Goal: Navigation & Orientation: Find specific page/section

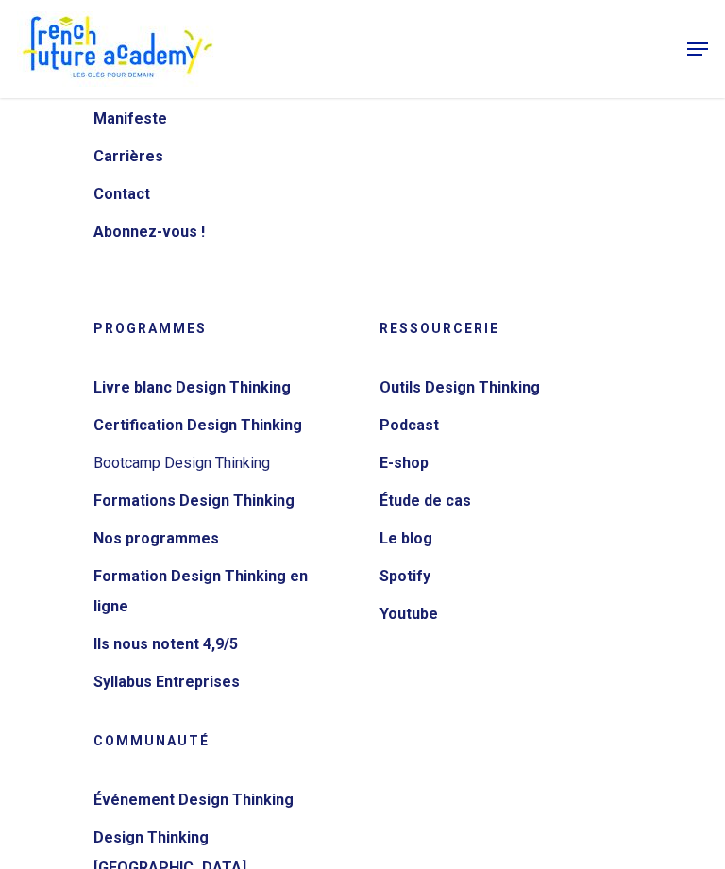
scroll to position [10288, 0]
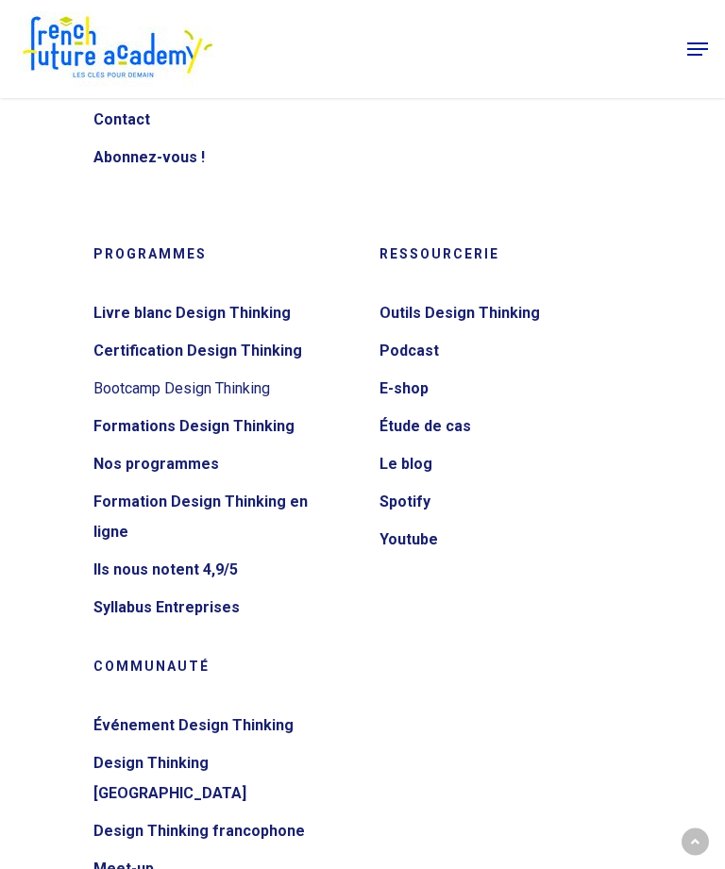
scroll to position [10288, 0]
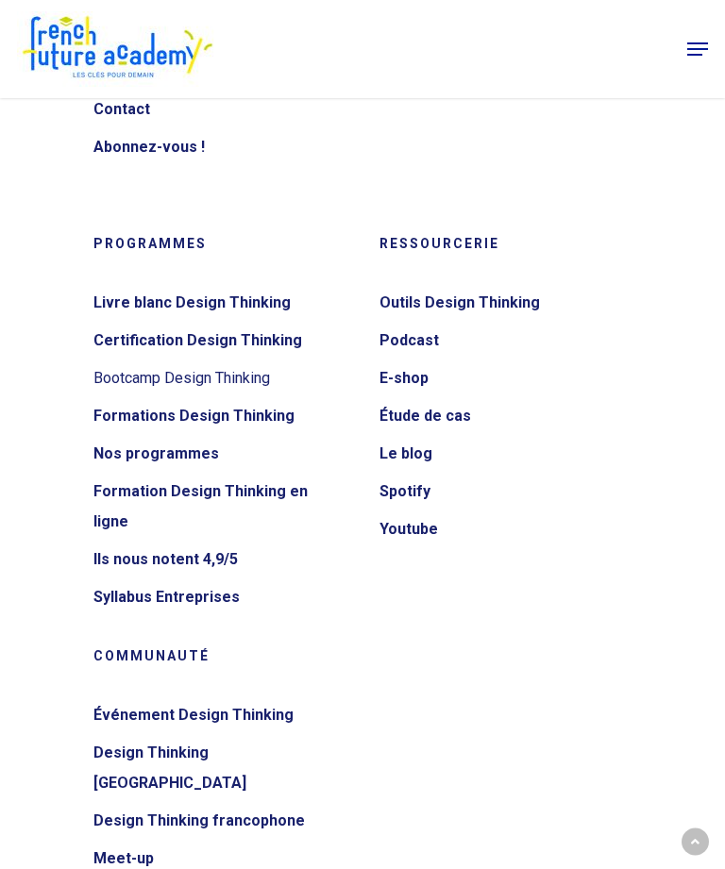
click at [233, 738] on link "Design Thinking [GEOGRAPHIC_DATA]" at bounding box center [214, 768] width 243 height 60
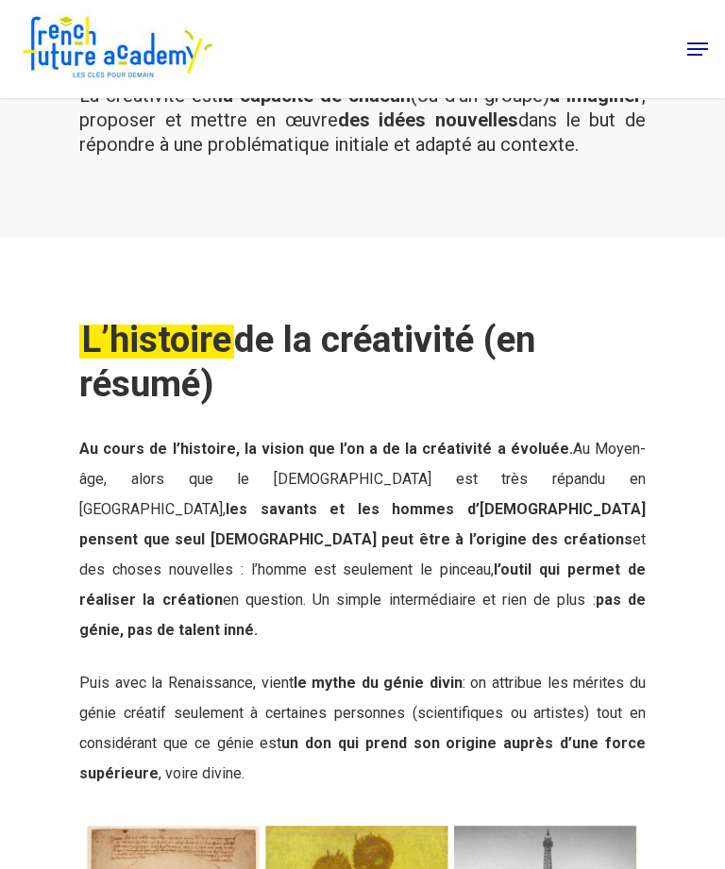
scroll to position [60, 0]
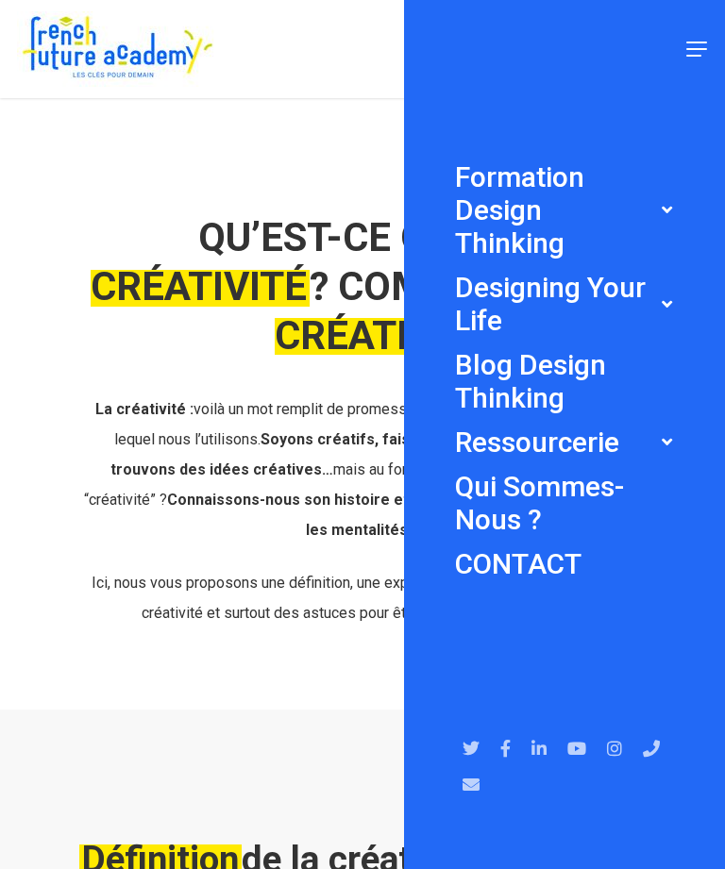
click at [694, 54] on div "Close Menu Formation Design Thinking Toutes nos formations Le E-Bootcamp Design…" at bounding box center [564, 434] width 321 height 869
click at [670, 215] on icon at bounding box center [666, 209] width 26 height 26
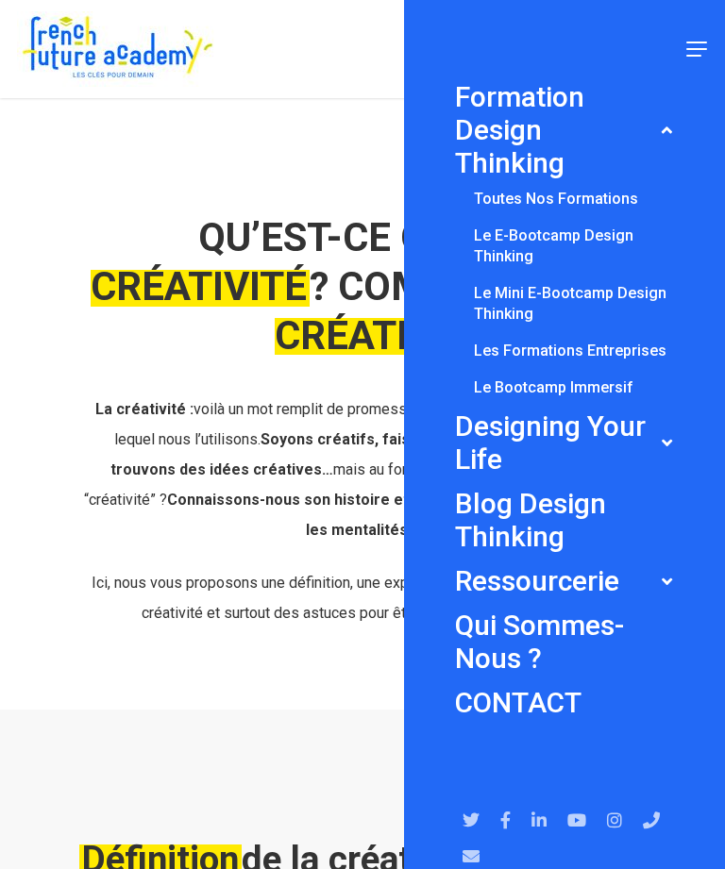
click at [678, 429] on icon at bounding box center [666, 442] width 26 height 26
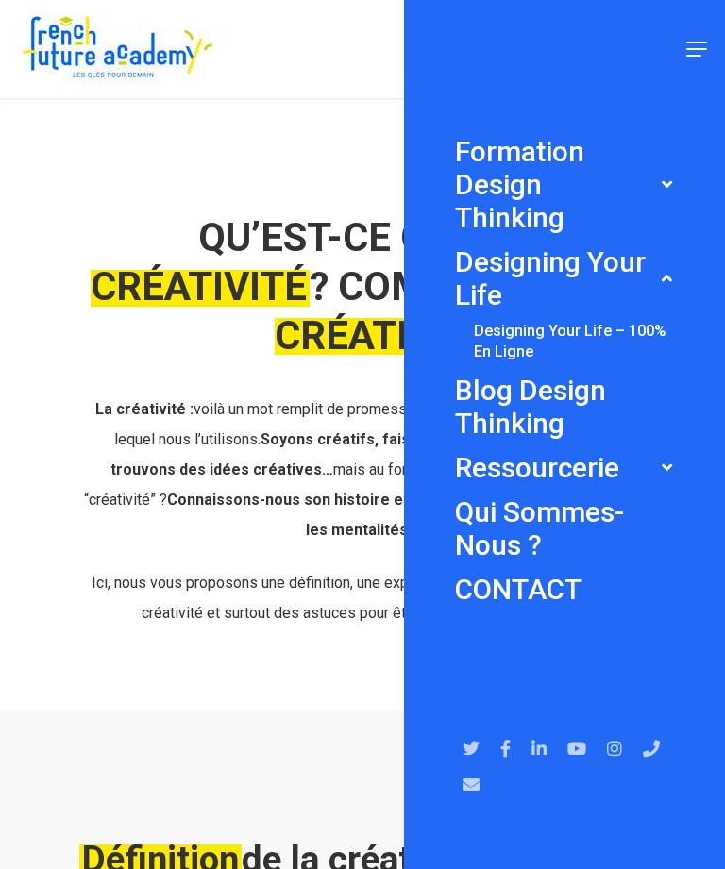
click at [675, 474] on icon at bounding box center [666, 467] width 26 height 26
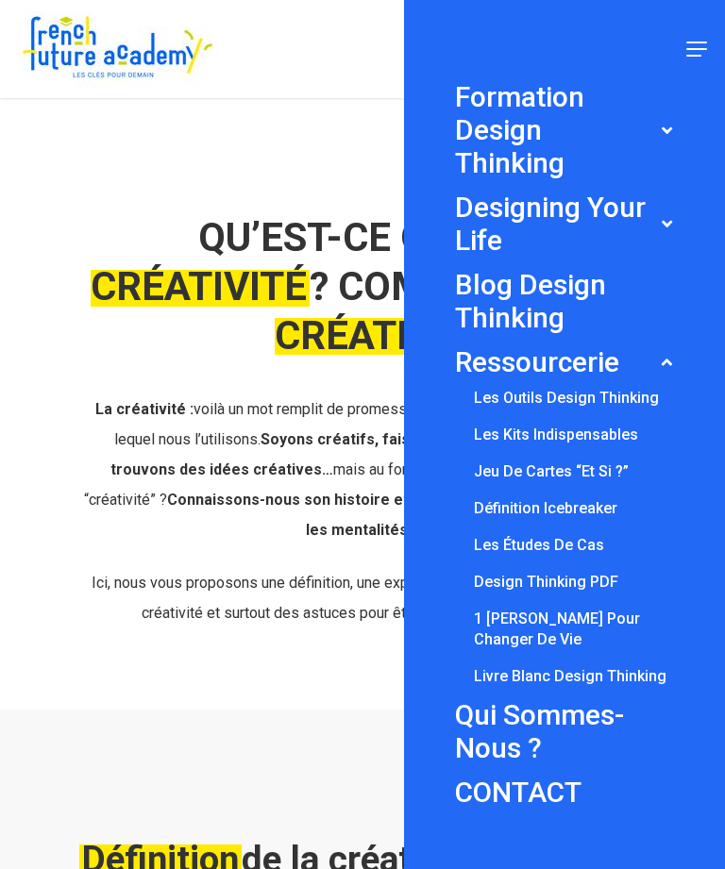
click at [607, 469] on link "Jeu de cartes “Et si ?”" at bounding box center [551, 472] width 155 height 21
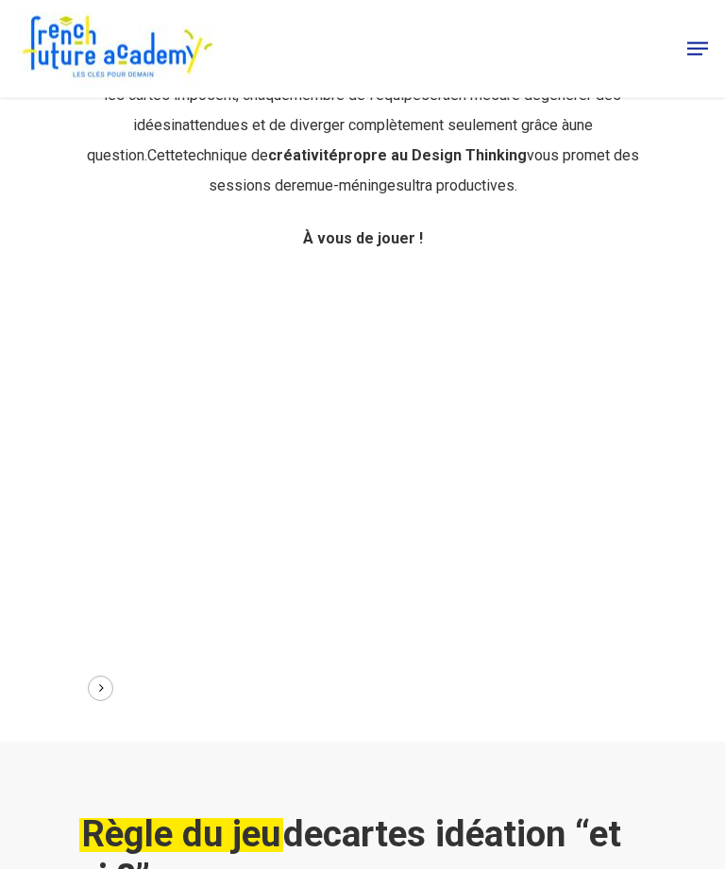
scroll to position [1137, 0]
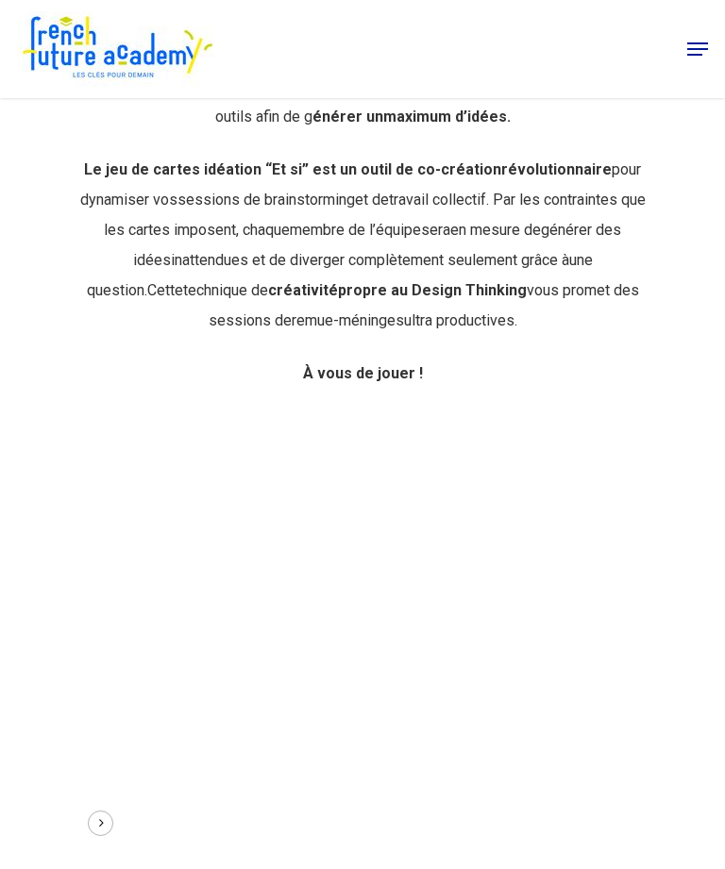
click at [714, 42] on div "Menu Formation Design Thinking Toutes nos formations Le E-Bootcamp Design Think…" at bounding box center [362, 49] width 725 height 76
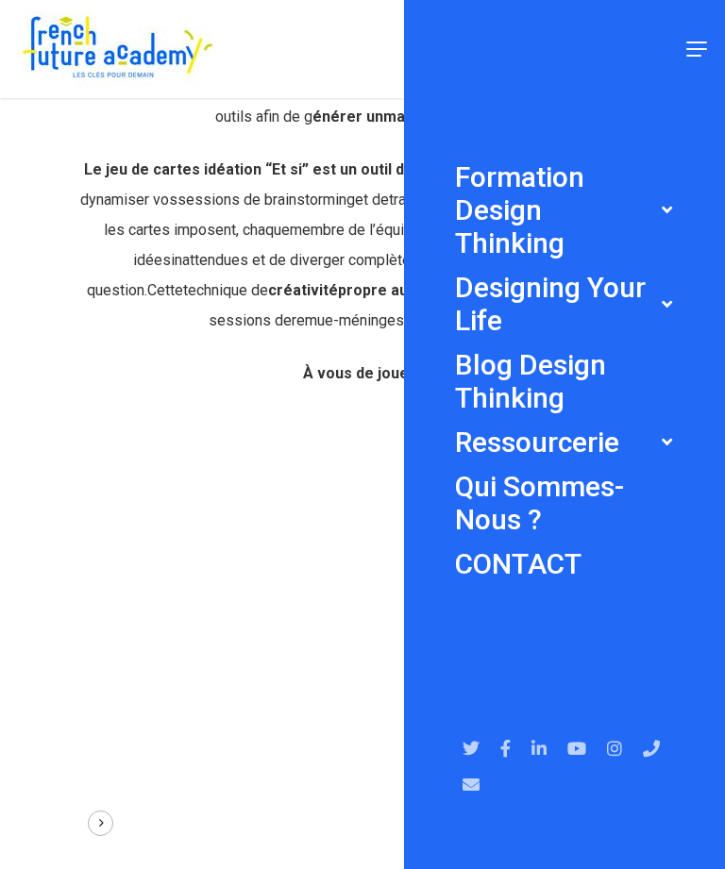
click at [653, 503] on link "Qui sommes-nous ?" at bounding box center [564, 503] width 219 height 66
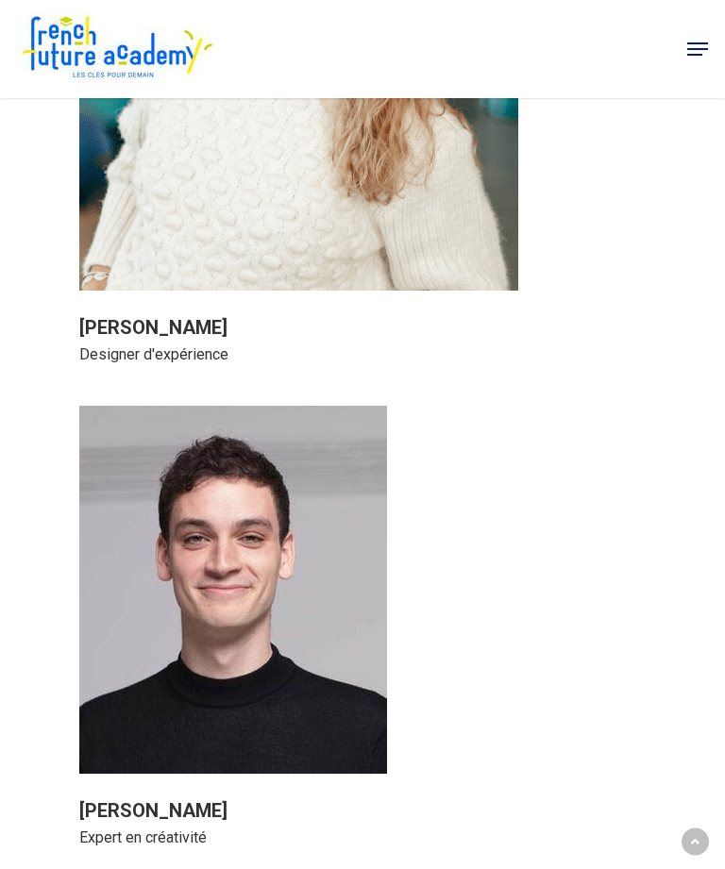
scroll to position [5395, 0]
